Goal: Task Accomplishment & Management: Use online tool/utility

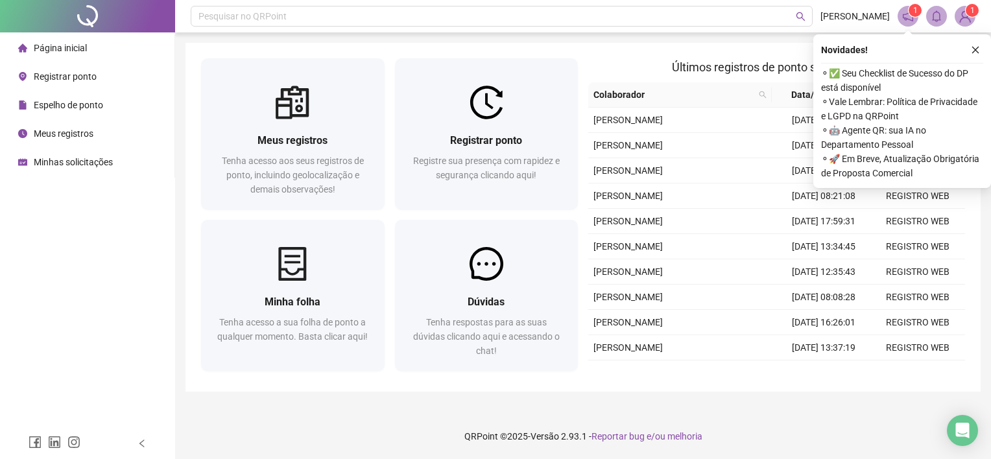
click at [80, 73] on span "Registrar ponto" at bounding box center [65, 76] width 63 height 10
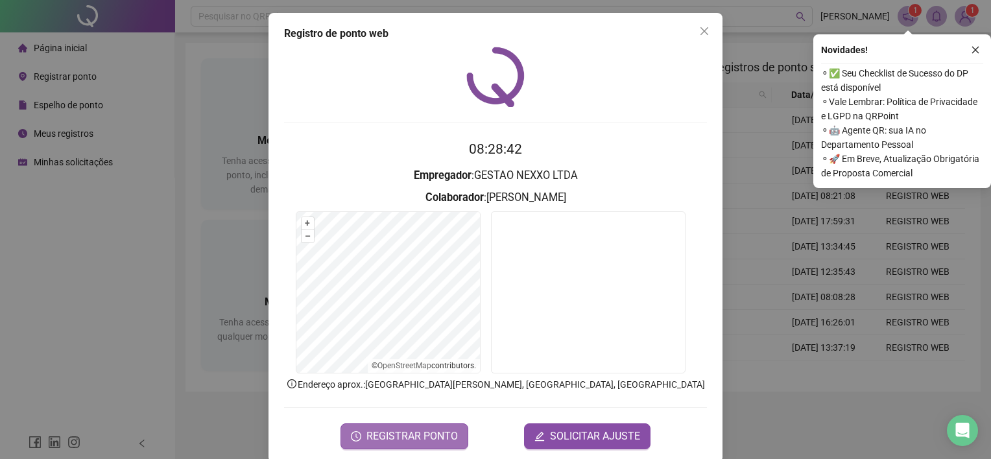
click at [411, 426] on button "REGISTRAR PONTO" at bounding box center [405, 437] width 128 height 26
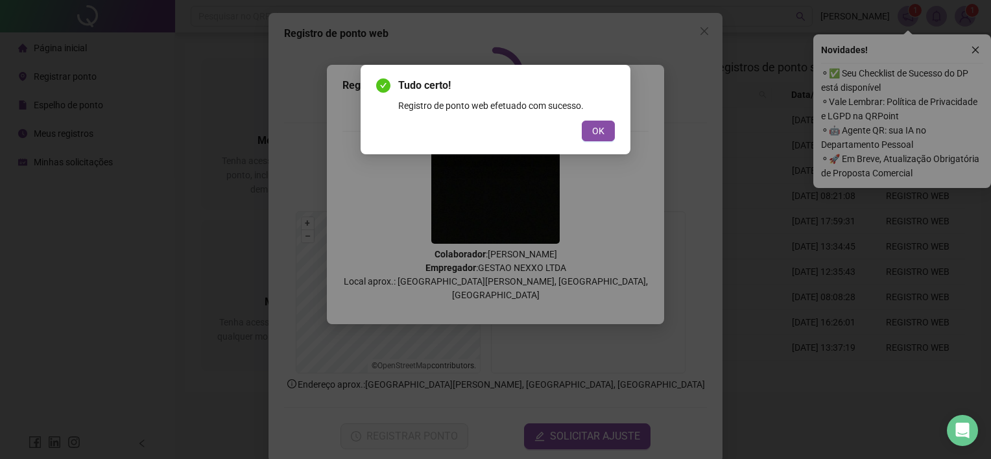
click at [598, 132] on span "OK" at bounding box center [598, 131] width 12 height 14
